Goal: Register for event/course

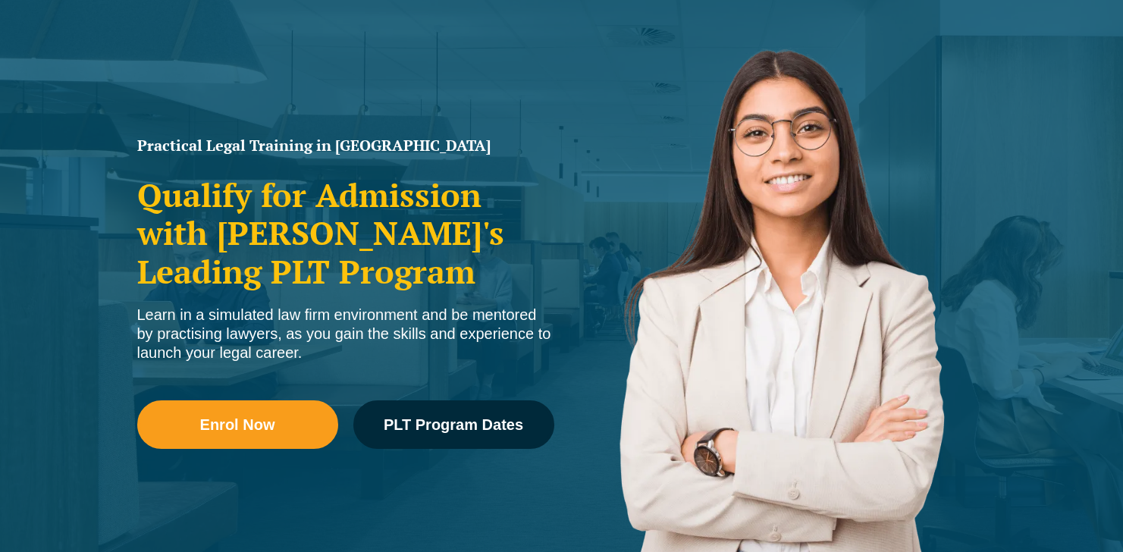
scroll to position [146, 0]
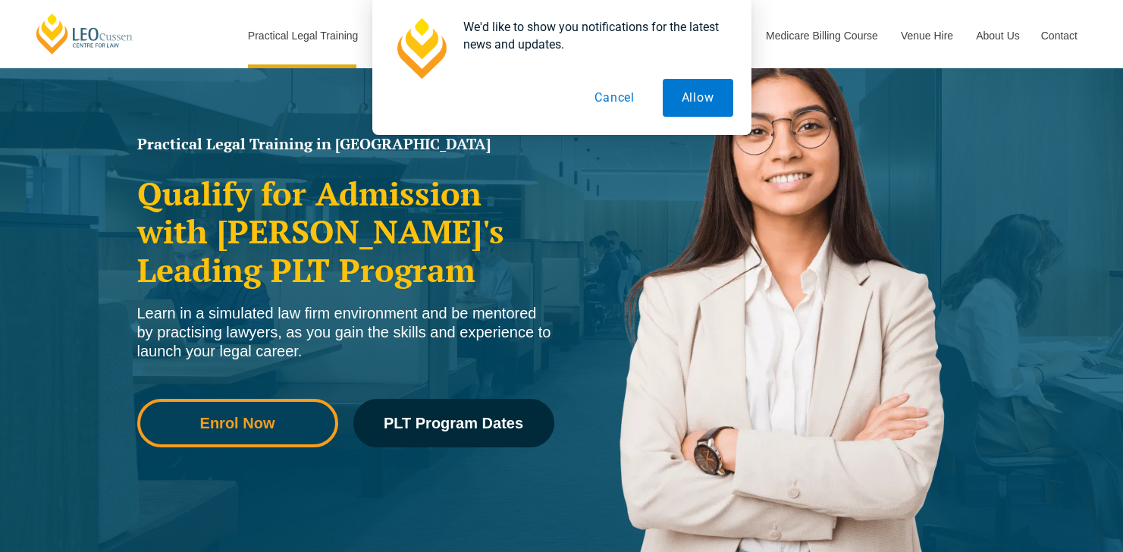
click at [290, 409] on link "Enrol Now" at bounding box center [237, 423] width 201 height 49
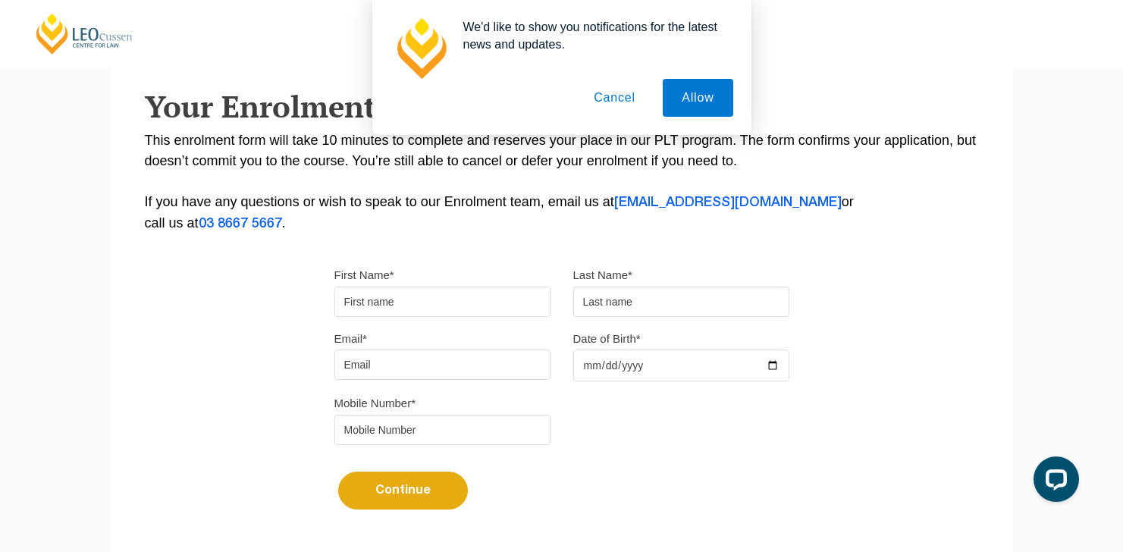
scroll to position [302, 0]
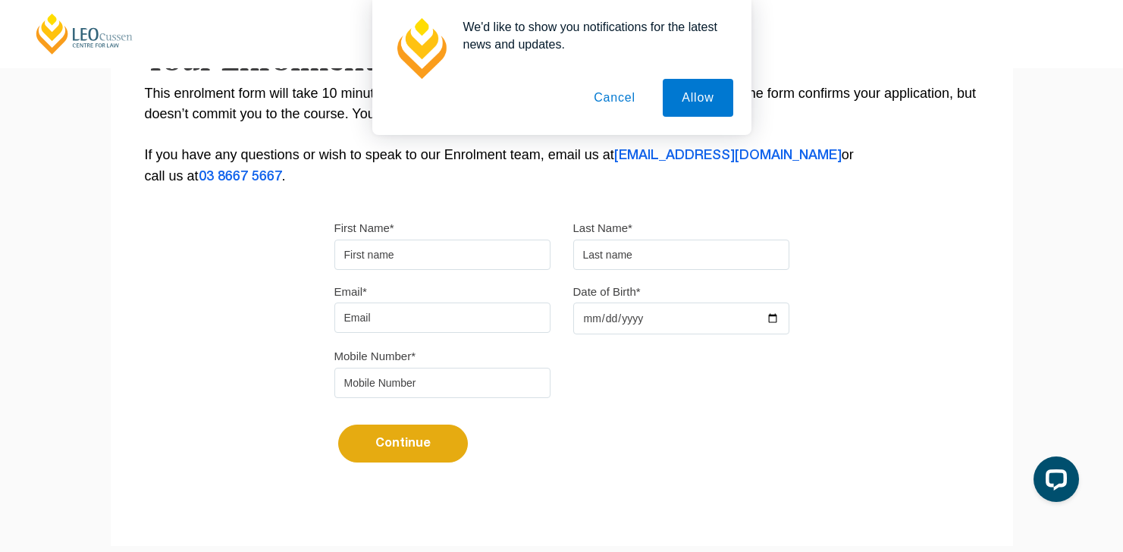
click at [390, 247] on input "First Name*" at bounding box center [442, 255] width 216 height 30
type input "Glyn"
click at [687, 260] on input "text" at bounding box center [681, 255] width 216 height 30
type input "Lei"
click at [368, 321] on input "Email*" at bounding box center [442, 317] width 216 height 30
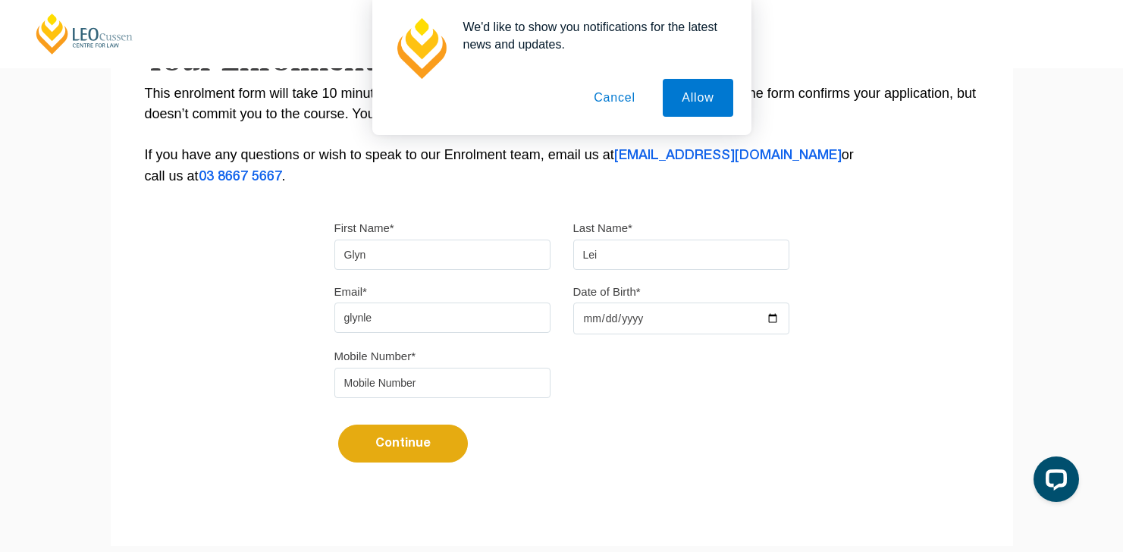
type input "glynlei00@gmail.com"
click at [628, 315] on input "Date of Birth*" at bounding box center [681, 318] width 216 height 32
click at [773, 324] on input "Date of Birth*" at bounding box center [681, 318] width 216 height 32
type input "2000-09-19"
click at [453, 376] on input "tel" at bounding box center [442, 383] width 216 height 30
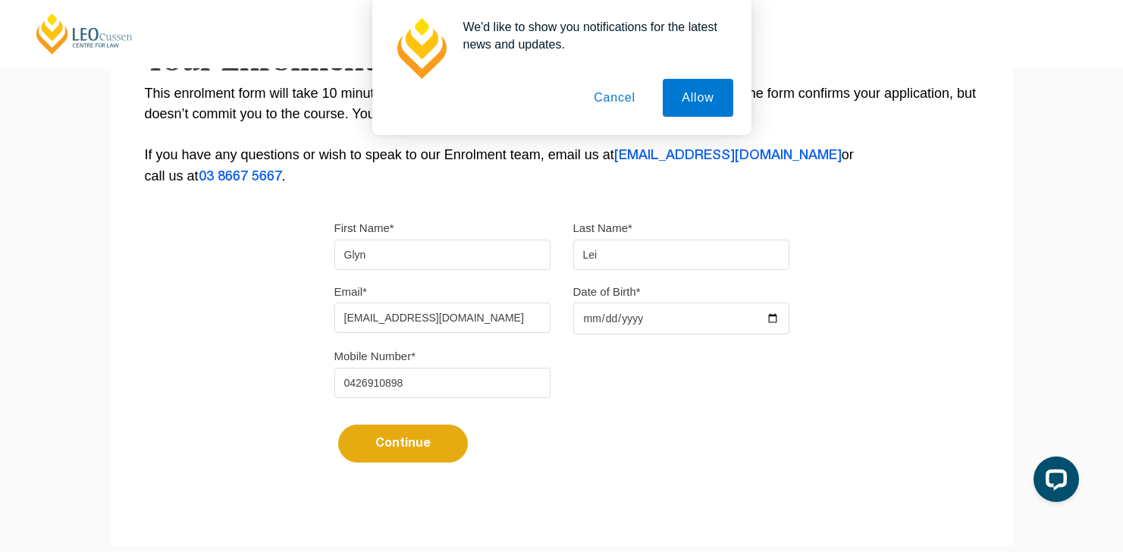
type input "0426910898"
click at [390, 447] on button "Continue" at bounding box center [403, 443] width 130 height 38
click at [684, 101] on button "Allow" at bounding box center [697, 98] width 70 height 38
select select
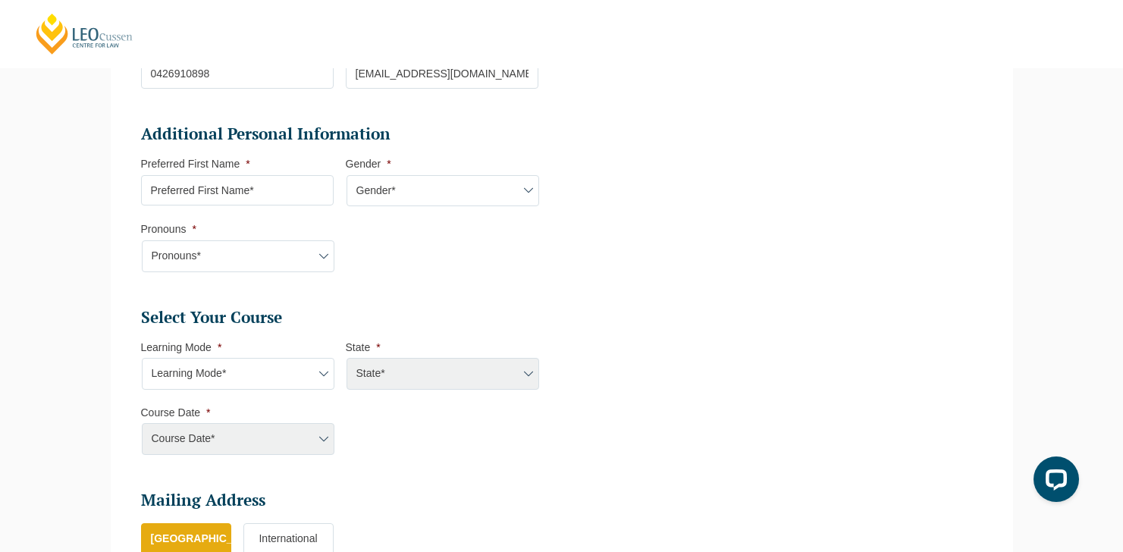
scroll to position [462, 0]
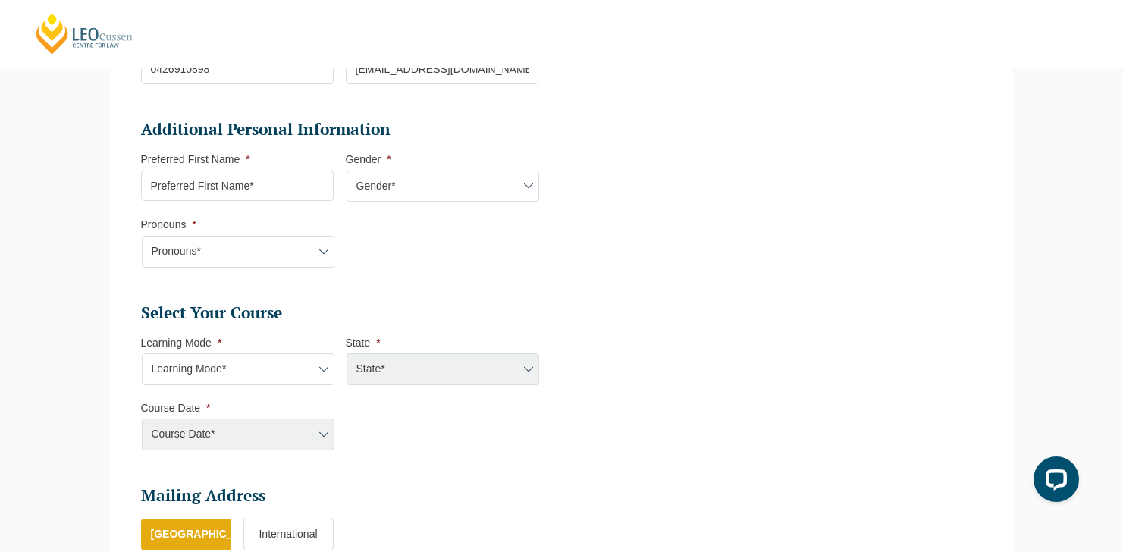
click at [303, 195] on input "Preferred First Name *" at bounding box center [237, 186] width 193 height 30
type input "Glyn"
click at [314, 246] on select "Pronouns* She/Her/Hers He/Him/His They/Them/Theirs Other Prefer not to disclose" at bounding box center [238, 252] width 193 height 32
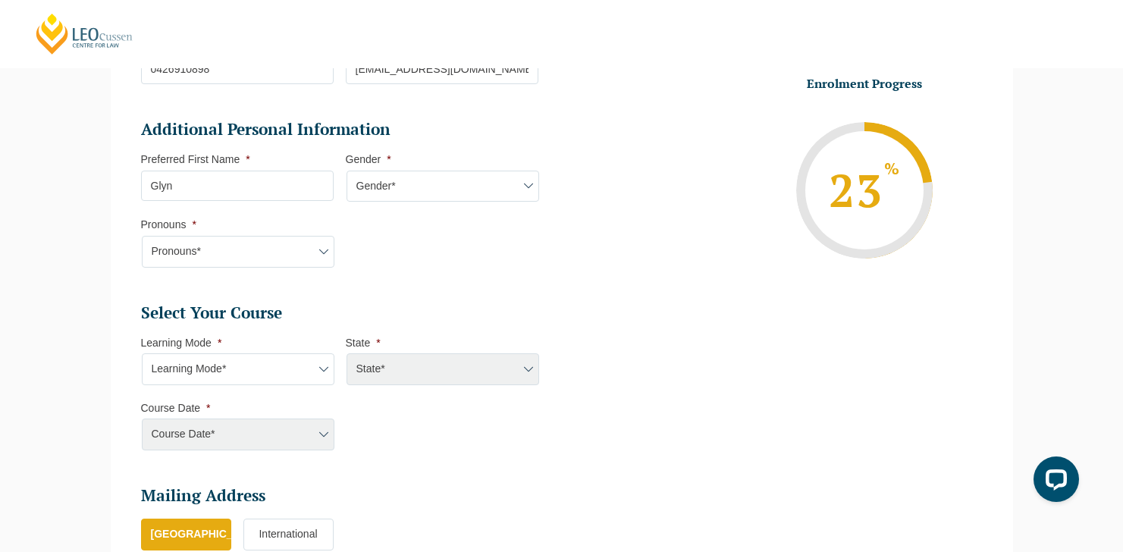
select select "She/Her/Hers"
click at [142, 236] on select "Pronouns* She/Her/Hers He/Him/His They/Them/Theirs Other Prefer not to disclose" at bounding box center [238, 252] width 193 height 32
click at [418, 174] on select "Gender* Male Female Nonbinary Intersex Prefer not to disclose Other" at bounding box center [442, 187] width 193 height 32
select select "[DEMOGRAPHIC_DATA]"
click at [346, 171] on select "Gender* Male Female Nonbinary Intersex Prefer not to disclose Other" at bounding box center [442, 187] width 193 height 32
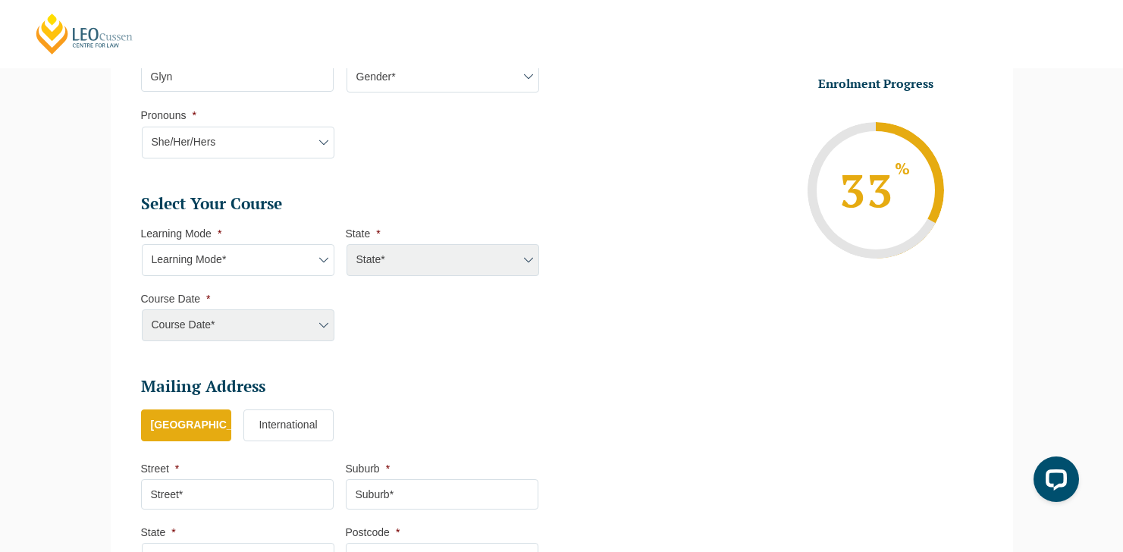
scroll to position [571, 0]
click at [271, 268] on select "Learning Mode* Online Full Time Learning Online Part Time Learning Blended Full…" at bounding box center [238, 259] width 193 height 32
select select "Onsite Full Time Learning"
click at [142, 244] on select "Learning Mode* Online Full Time Learning Online Part Time Learning Blended Full…" at bounding box center [238, 259] width 193 height 32
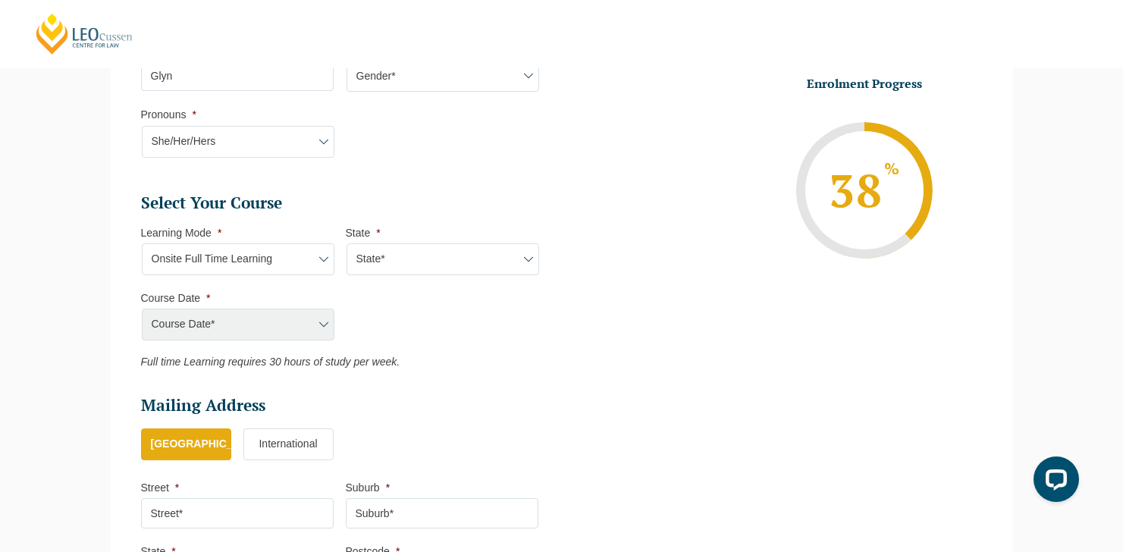
click at [402, 265] on select "State* VIC" at bounding box center [442, 259] width 193 height 32
select select "VIC"
click at [346, 244] on select "State* VIC" at bounding box center [442, 259] width 193 height 32
click at [297, 310] on select "Course Date* Maddocks 2024 December 2023 (04-12-2023 to 17-05-2024) May 2023 (2…" at bounding box center [238, 324] width 193 height 32
select select "January 2026 (27-Jan-2026 to 12-Jun-2026)"
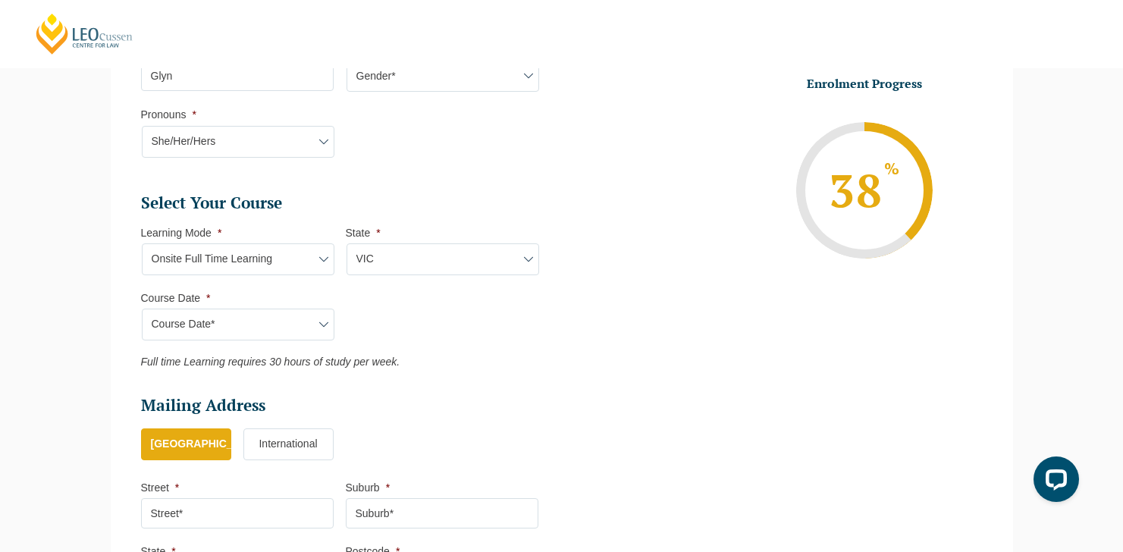
click at [142, 309] on select "Course Date* January 2026 (27-Jan-2026 to 12-Jun-2026) August 2026 (03-Aug-2026…" at bounding box center [238, 324] width 193 height 32
type input "Intake 01 January 2026 FT"
type input "Practical Legal Training (VIC)"
select select "VIC PLT (JAN) 2026 Full Time Onsite"
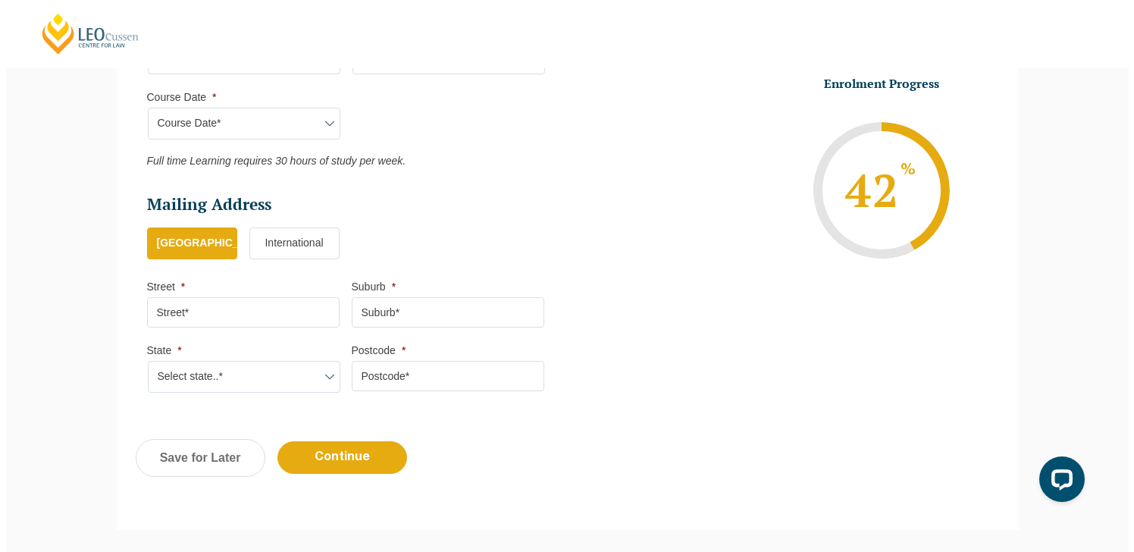
scroll to position [774, 0]
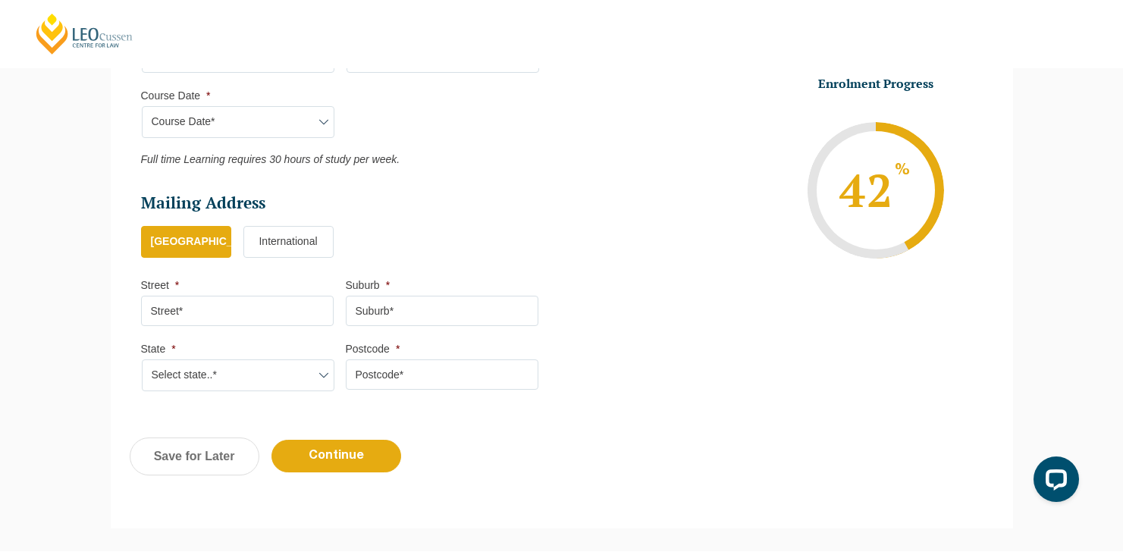
click at [265, 318] on input "Street *" at bounding box center [237, 311] width 193 height 30
type input "Molesworth Street"
click at [402, 318] on input "Suburb *" at bounding box center [442, 311] width 193 height 30
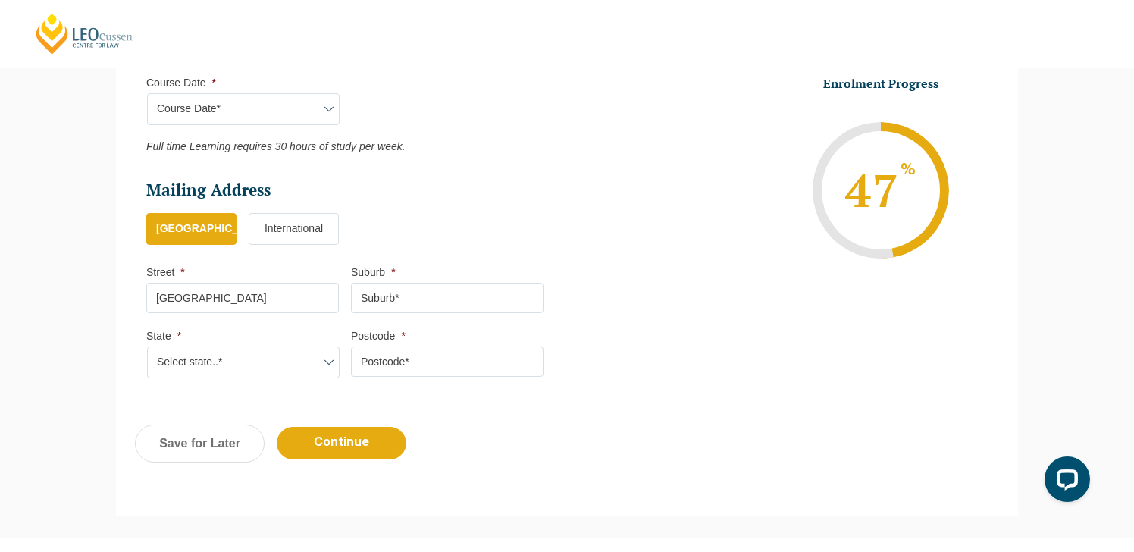
scroll to position [791, 0]
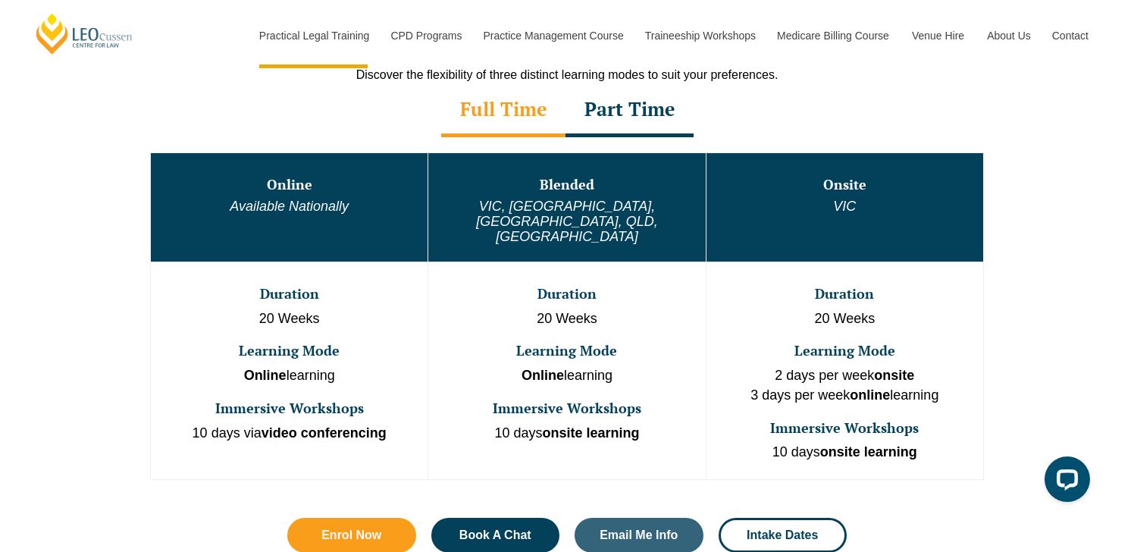
scroll to position [814, 0]
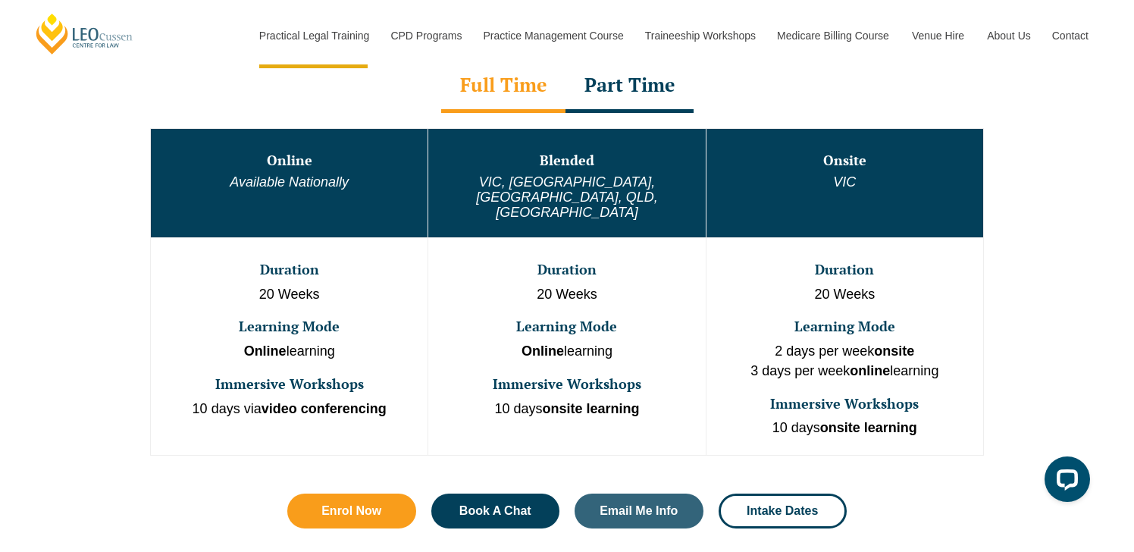
click at [600, 395] on td "Duration 20 Weeks Learning Mode Online learning Immersive Workshops 10 days ons…" at bounding box center [566, 346] width 277 height 218
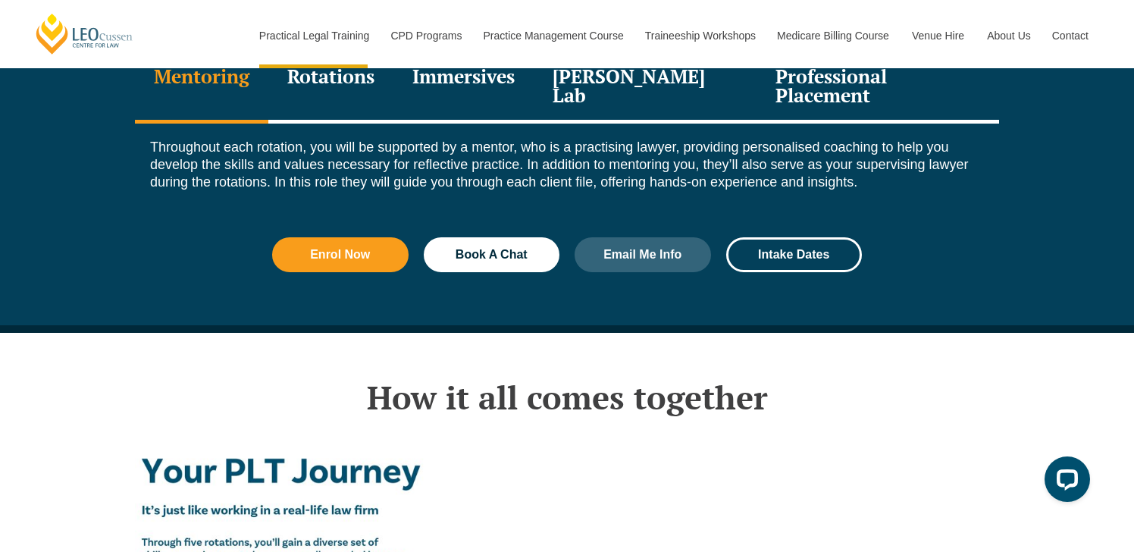
scroll to position [2215, 0]
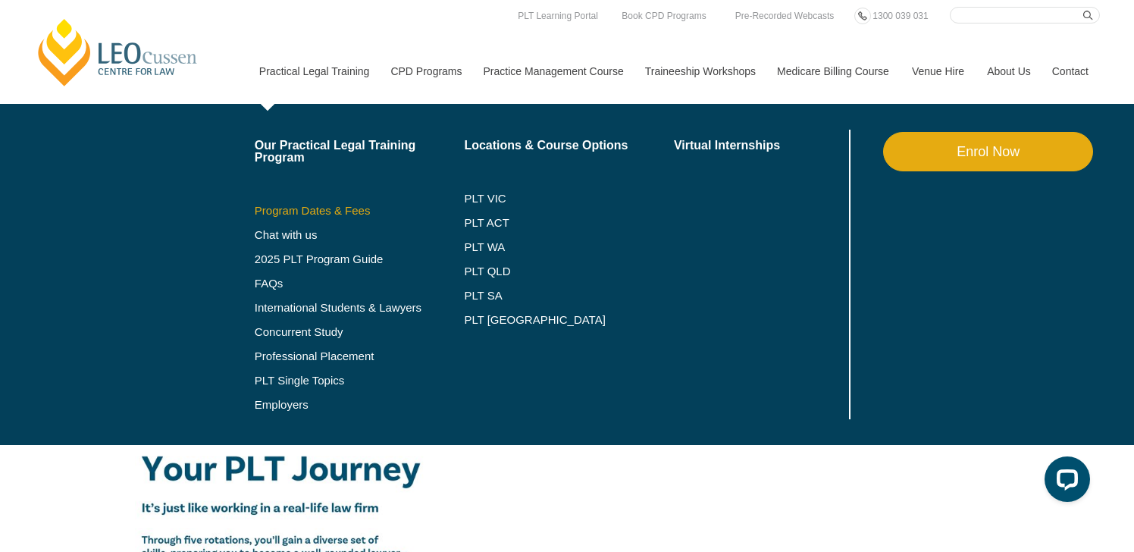
click at [319, 214] on link "Program Dates & Fees" at bounding box center [360, 211] width 210 height 12
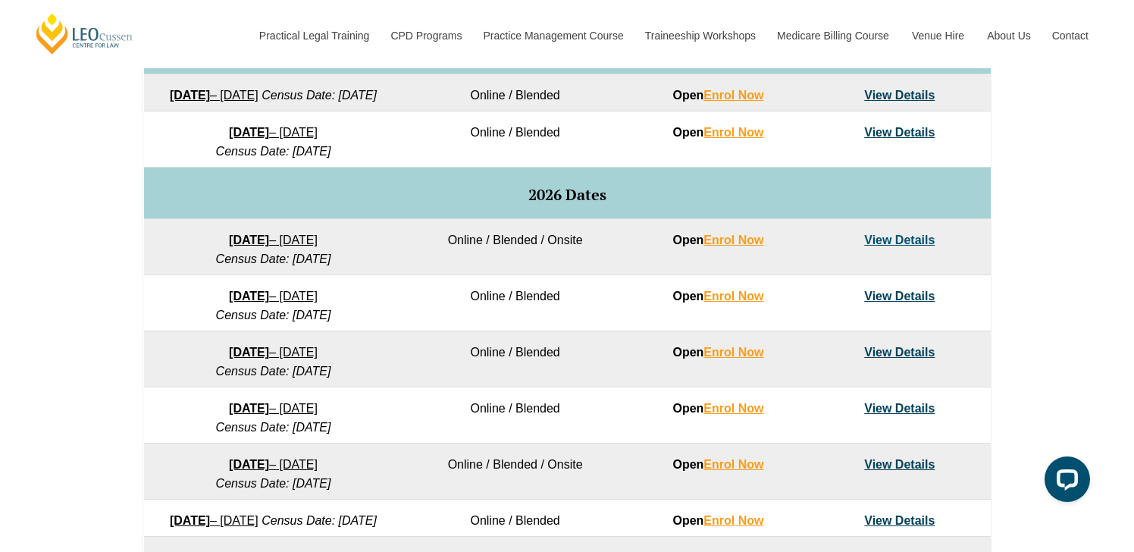
scroll to position [833, 0]
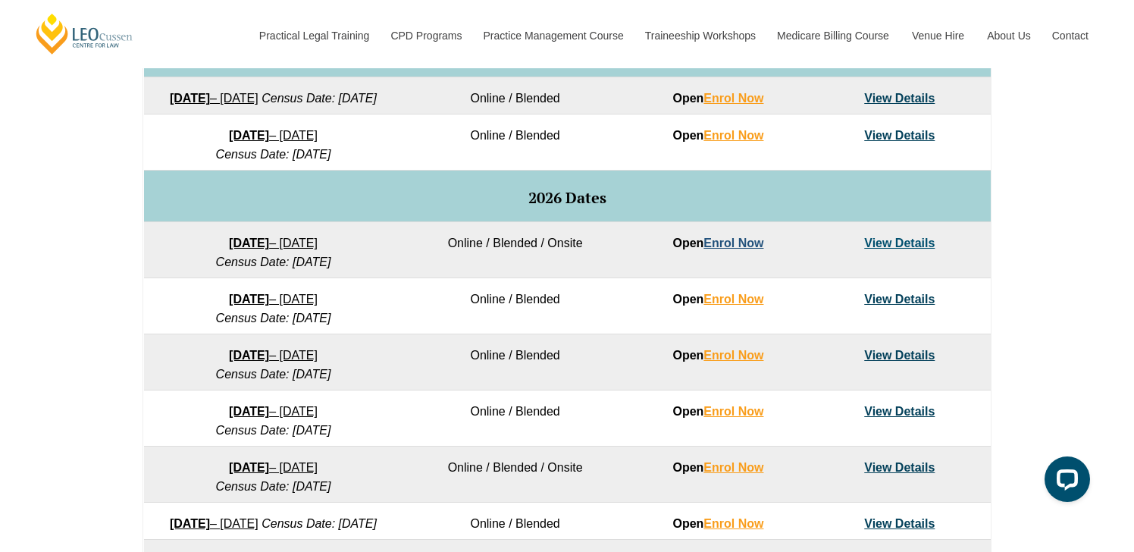
click at [747, 249] on link "Enrol Now" at bounding box center [733, 242] width 60 height 13
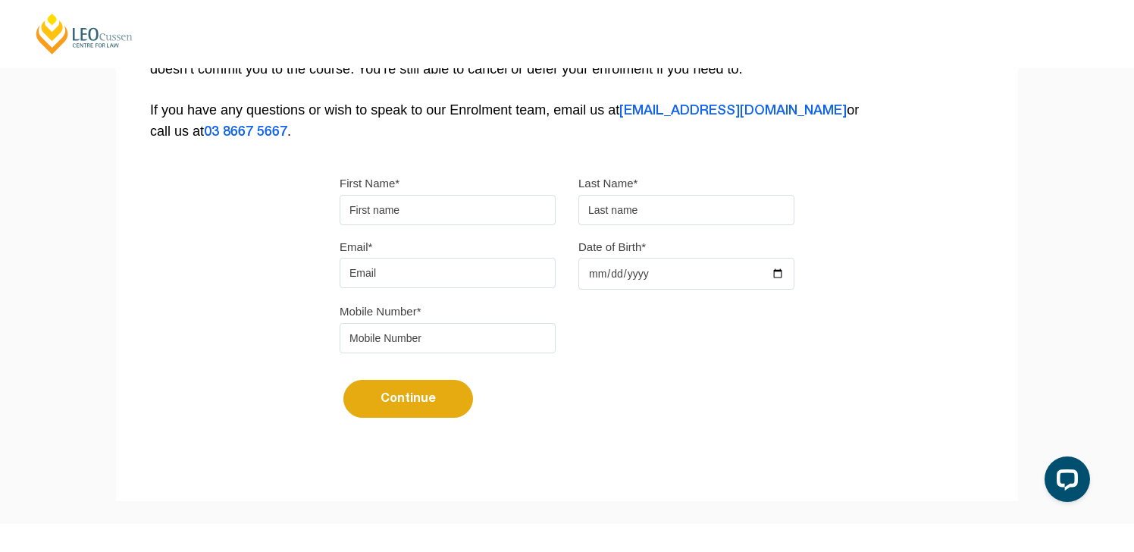
scroll to position [353, 0]
